Goal: Transaction & Acquisition: Purchase product/service

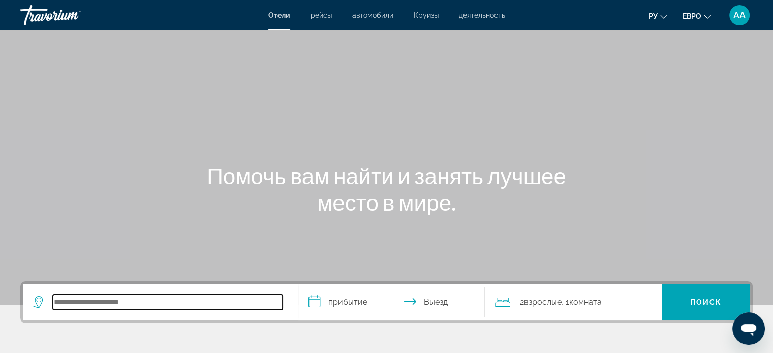
click at [170, 299] on input "Поиск отеля" at bounding box center [168, 302] width 230 height 15
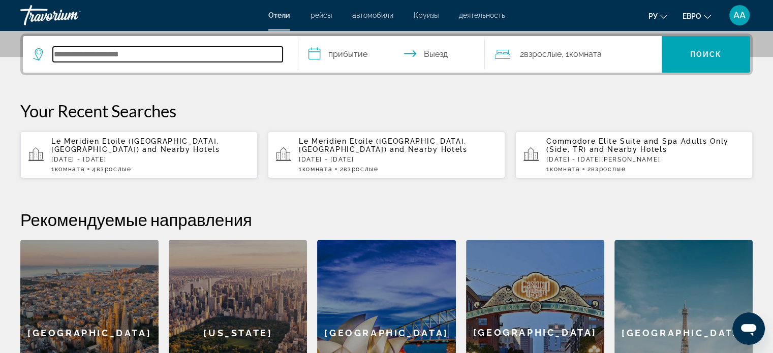
scroll to position [248, 0]
type input "**"
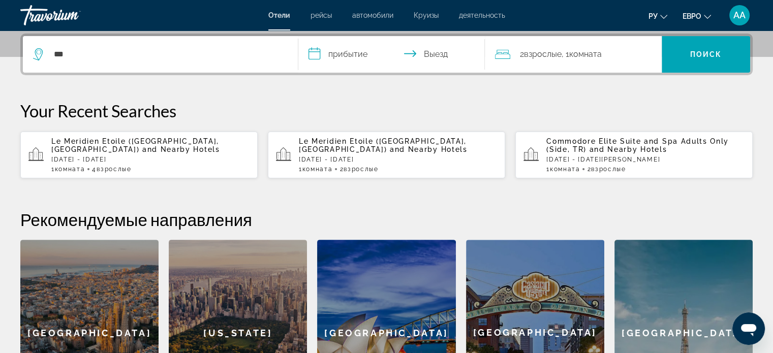
click at [132, 160] on p "[DATE] - [DATE]" at bounding box center [150, 159] width 198 height 7
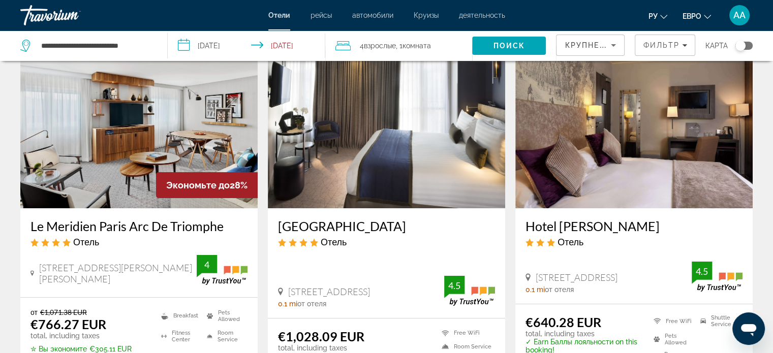
scroll to position [55, 0]
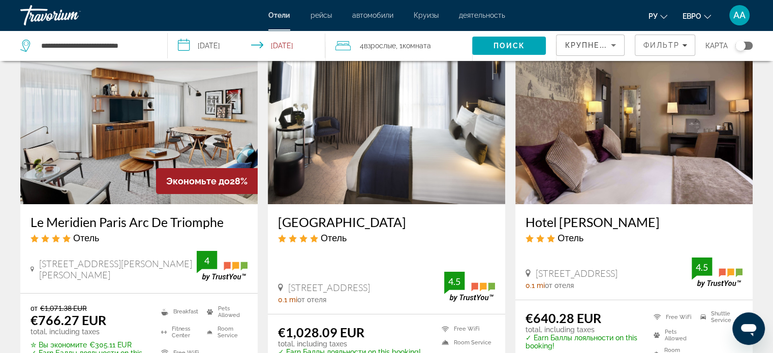
click at [231, 120] on img "Основное содержание" at bounding box center [138, 123] width 237 height 163
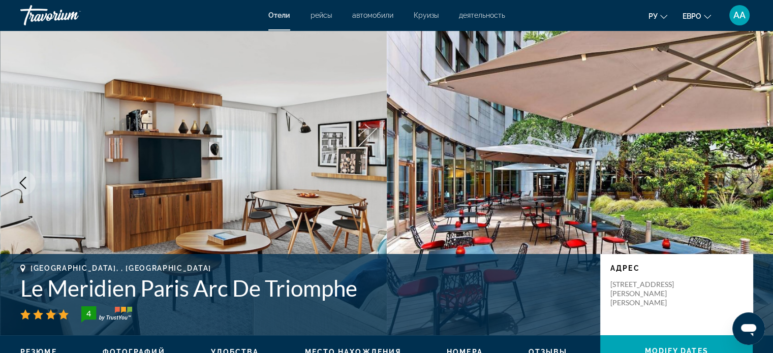
click at [729, 205] on img "Основное содержание" at bounding box center [580, 183] width 387 height 305
click at [734, 175] on img "Основное содержание" at bounding box center [580, 183] width 387 height 305
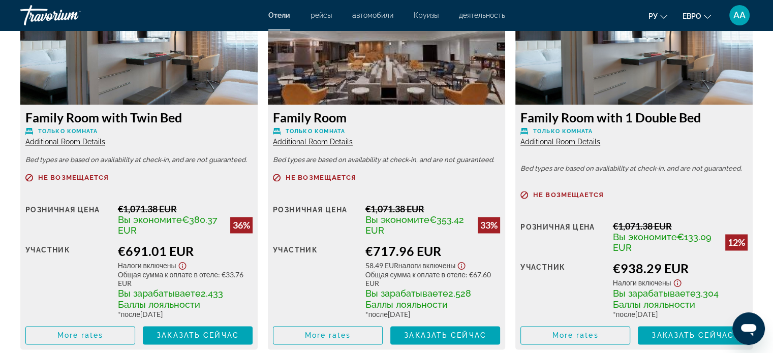
scroll to position [1465, 0]
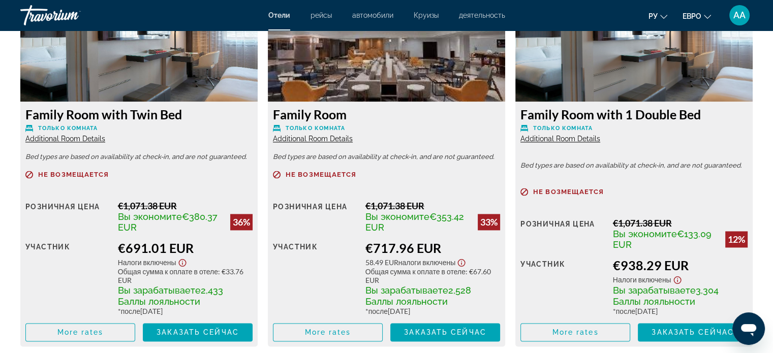
click at [732, 238] on div "12%" at bounding box center [737, 239] width 22 height 16
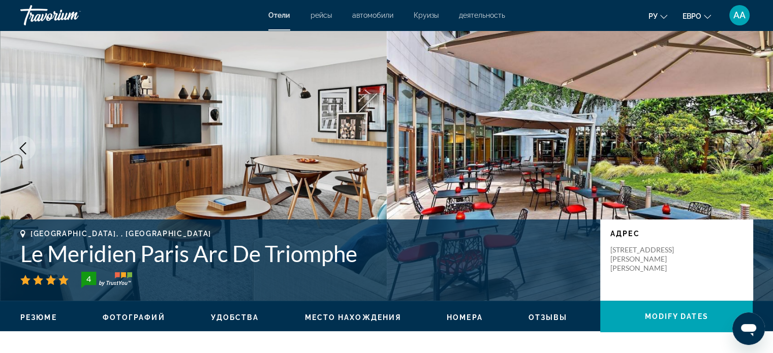
scroll to position [31, 0]
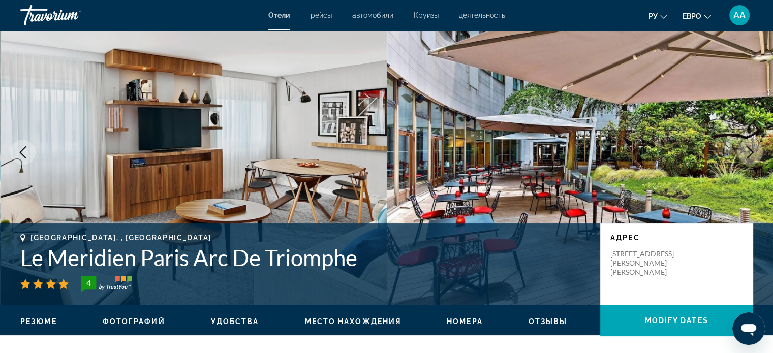
click at [687, 189] on img "Основное содержание" at bounding box center [580, 152] width 387 height 305
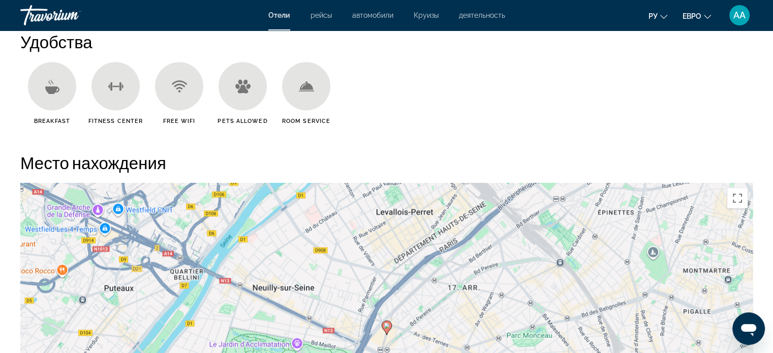
scroll to position [839, 0]
click at [460, 118] on ul "Breakfast [GEOGRAPHIC_DATA] Free WiFi Pets Allowed Room Service" at bounding box center [386, 98] width 733 height 70
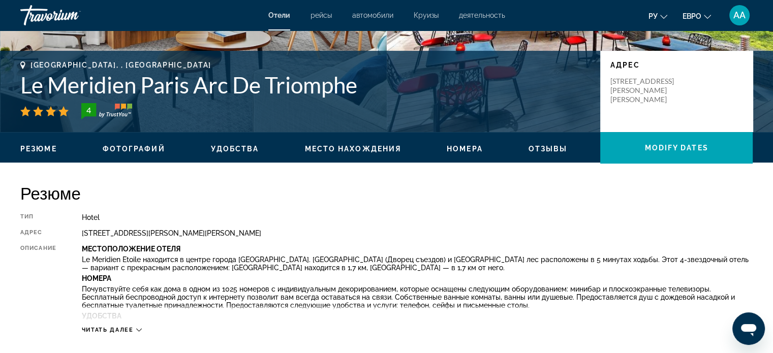
scroll to position [0, 0]
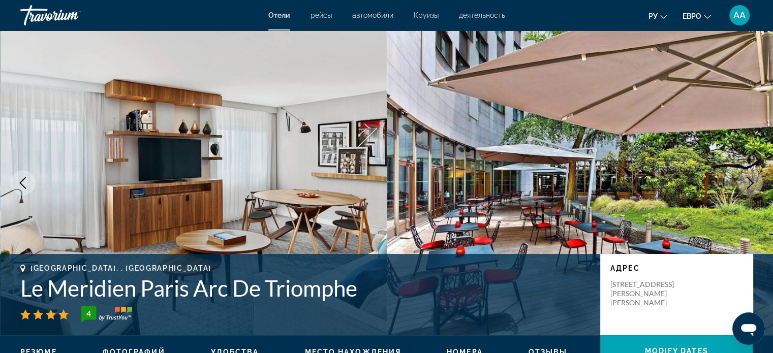
click at [506, 220] on img "Основное содержание" at bounding box center [580, 183] width 387 height 305
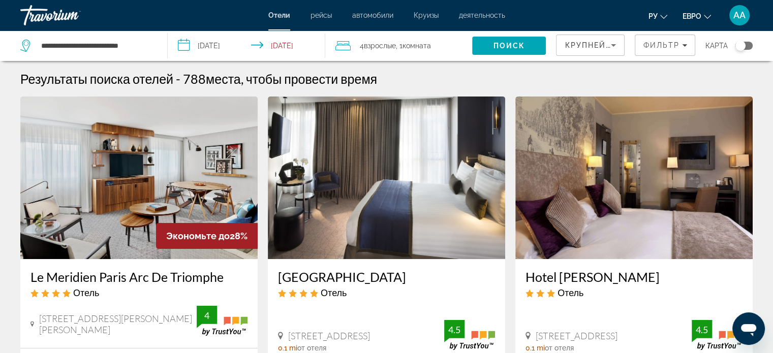
click at [416, 47] on span "Комната" at bounding box center [417, 46] width 28 height 8
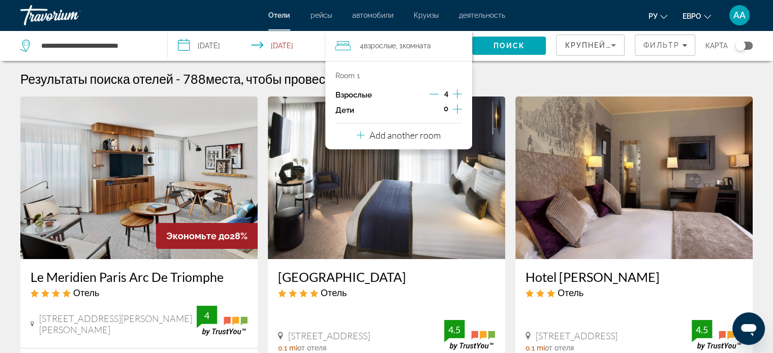
click at [432, 94] on icon "Decrement adults" at bounding box center [434, 94] width 9 height 1
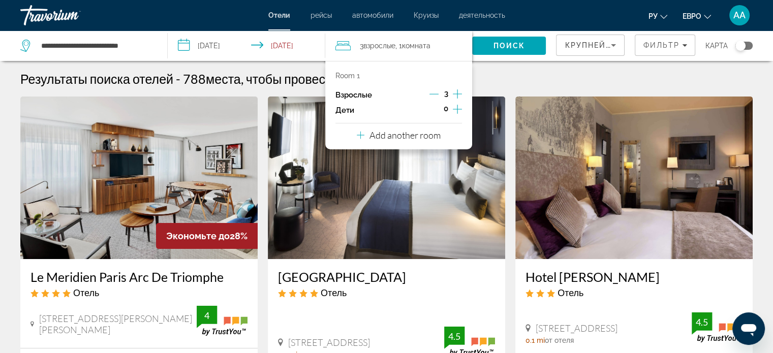
click at [421, 91] on div "Взрослые 3" at bounding box center [399, 94] width 127 height 15
click at [433, 96] on icon "Decrement adults" at bounding box center [434, 93] width 9 height 9
click at [523, 45] on span "Поиск" at bounding box center [510, 46] width 32 height 8
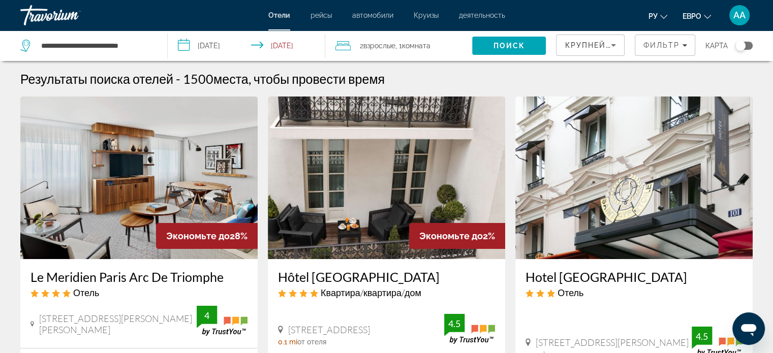
click at [744, 183] on img "Основное содержание" at bounding box center [634, 178] width 237 height 163
click at [0, 0] on div at bounding box center [0, 0] width 0 height 0
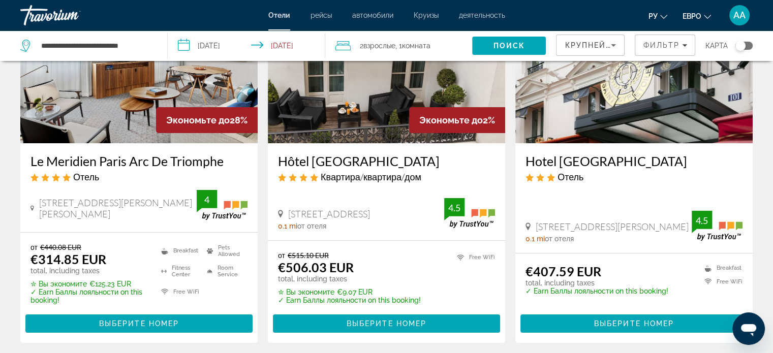
scroll to position [117, 0]
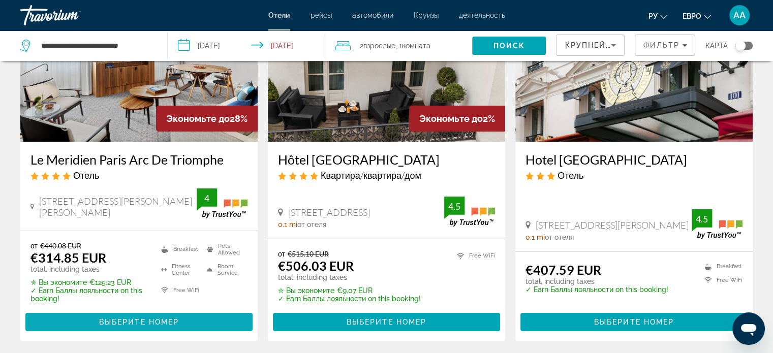
click at [192, 326] on span "Основное содержание" at bounding box center [138, 322] width 227 height 24
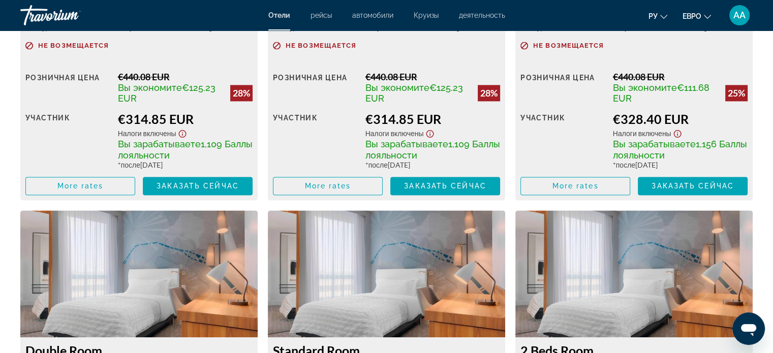
scroll to position [1586, 0]
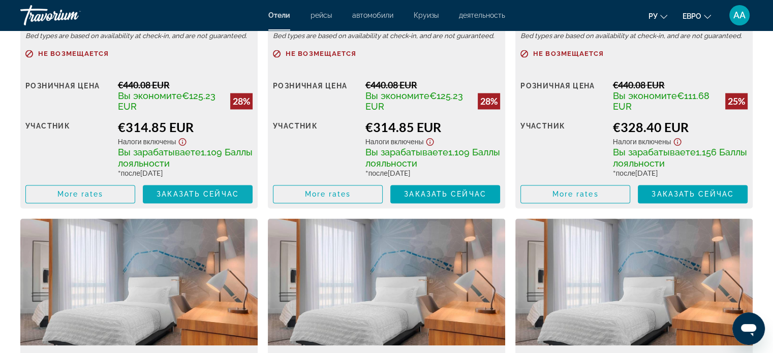
click at [218, 192] on span "Заказать сейчас" at bounding box center [198, 194] width 82 height 8
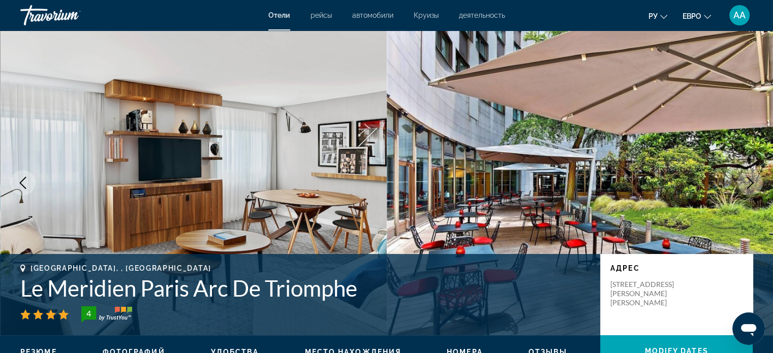
click at [728, 260] on div "адрес [STREET_ADDRESS][PERSON_NAME][PERSON_NAME]" at bounding box center [677, 294] width 153 height 81
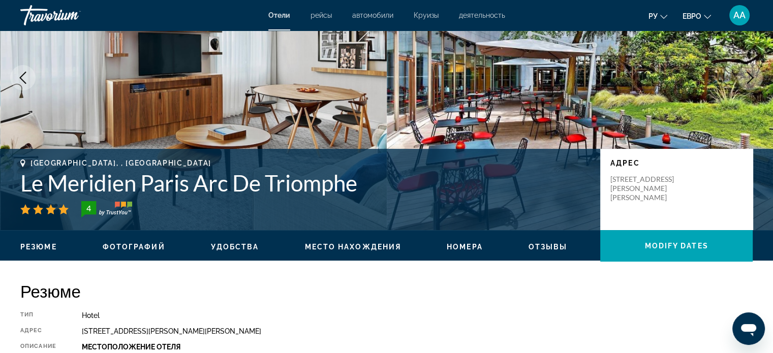
scroll to position [116, 0]
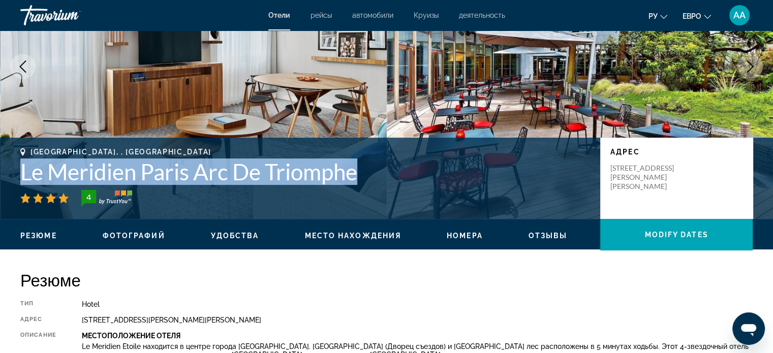
copy h1 "Le Meridien Paris Arc De Triomphe"
click at [29, 169] on h1 "Le Meridien Paris Arc De Triomphe" at bounding box center [305, 172] width 570 height 26
copy h1 "Le Meridien Paris Arc De Triomphe"
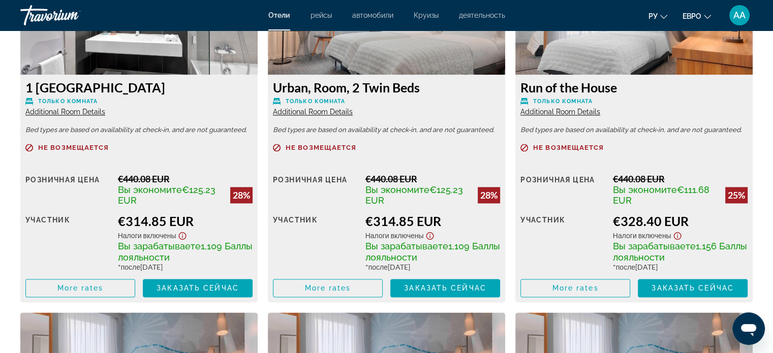
scroll to position [1493, 0]
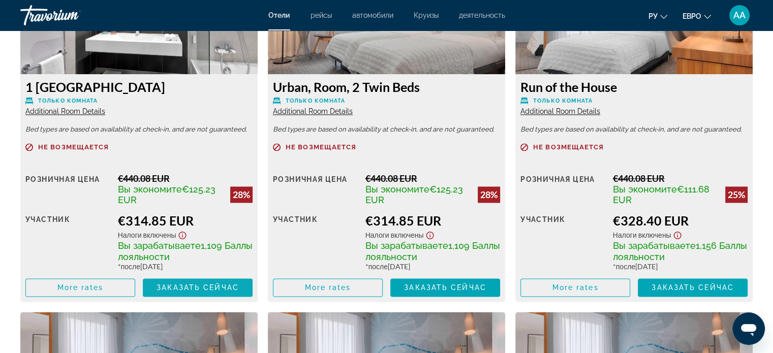
click at [180, 284] on span "Заказать сейчас" at bounding box center [198, 288] width 82 height 8
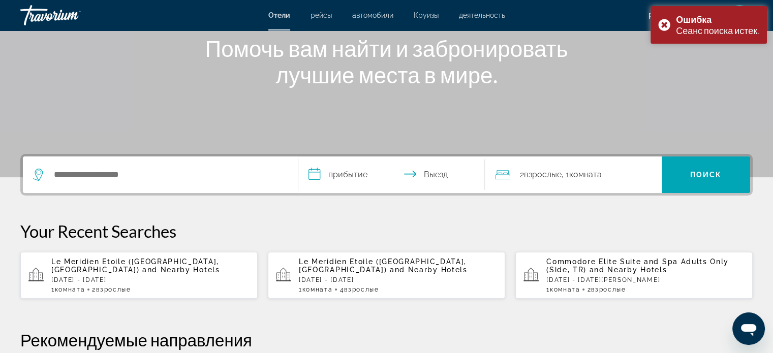
scroll to position [136, 0]
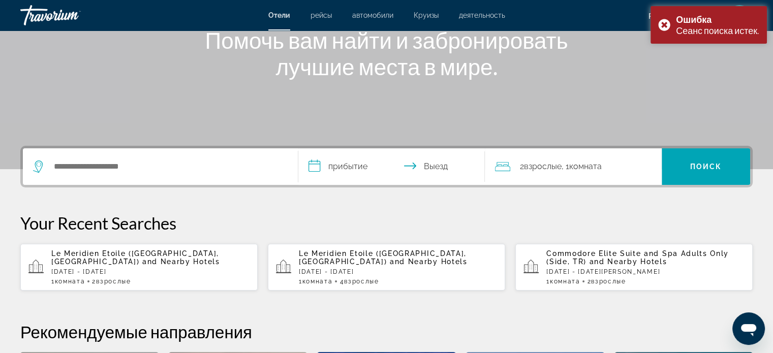
click at [100, 264] on p "Le Meridien Etoile ([GEOGRAPHIC_DATA], [GEOGRAPHIC_DATA]) and Nearby Hotels" at bounding box center [150, 258] width 198 height 16
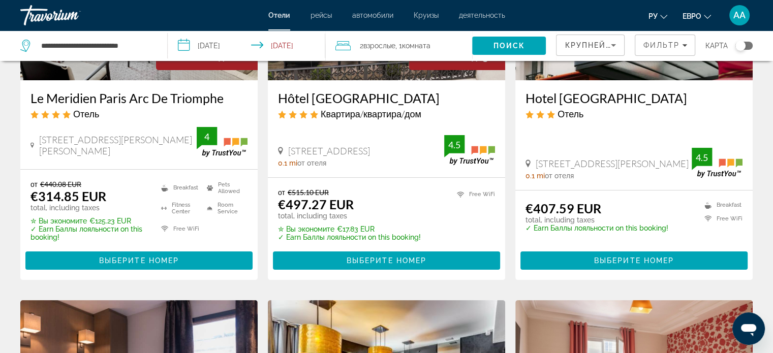
scroll to position [180, 0]
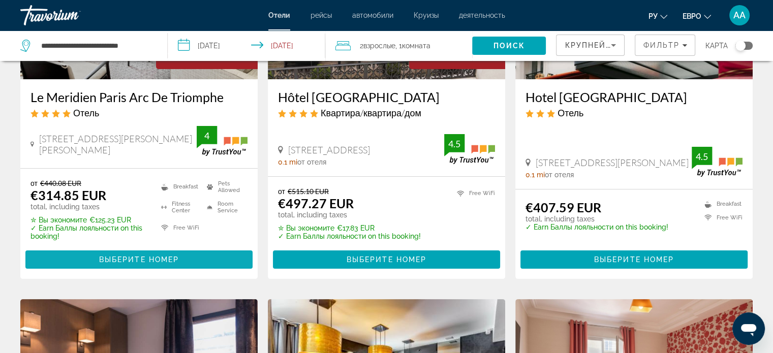
click at [197, 262] on span "Основное содержание" at bounding box center [138, 260] width 227 height 24
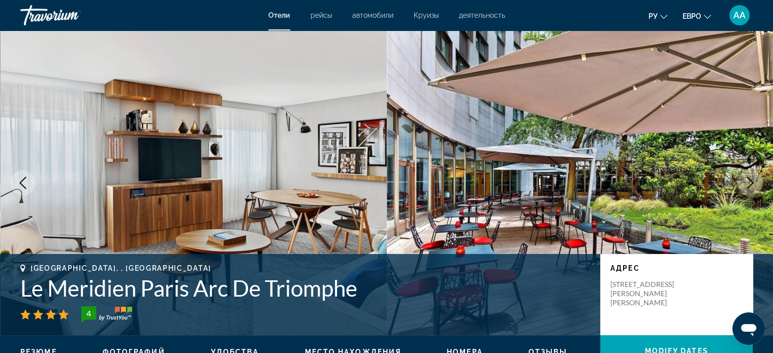
click at [740, 252] on img "Основное содержание" at bounding box center [580, 183] width 387 height 305
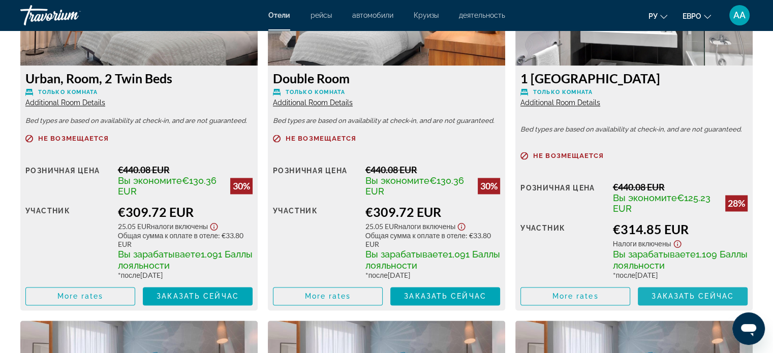
scroll to position [1503, 0]
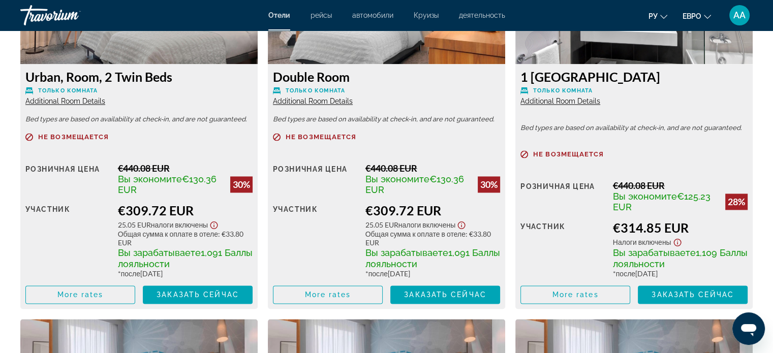
click at [750, 263] on div "1 [GEOGRAPHIC_DATA] Только комната Additional Room Details Bed types are based …" at bounding box center [634, 186] width 237 height 245
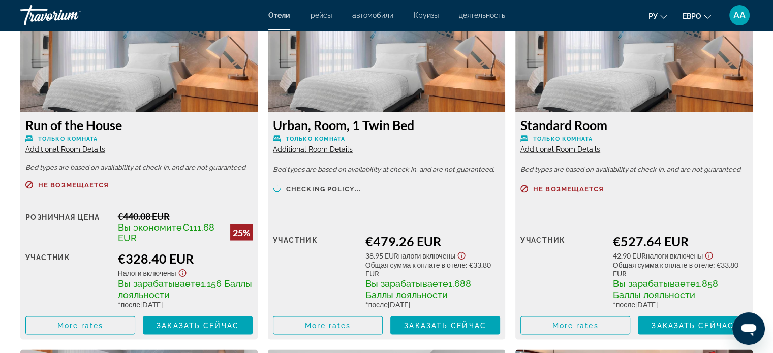
scroll to position [1839, 0]
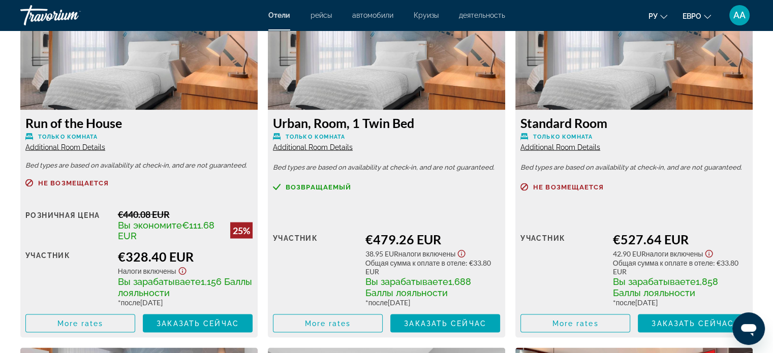
click at [741, 225] on div "Розничная цена $0.00 когда вы выкупаете участник €527.64 EUR 42.90 EUR Налоги в…" at bounding box center [634, 273] width 227 height 120
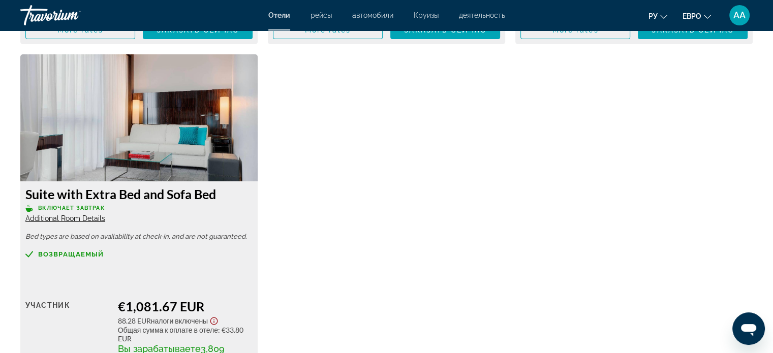
scroll to position [3559, 0]
